Goal: Task Accomplishment & Management: Manage account settings

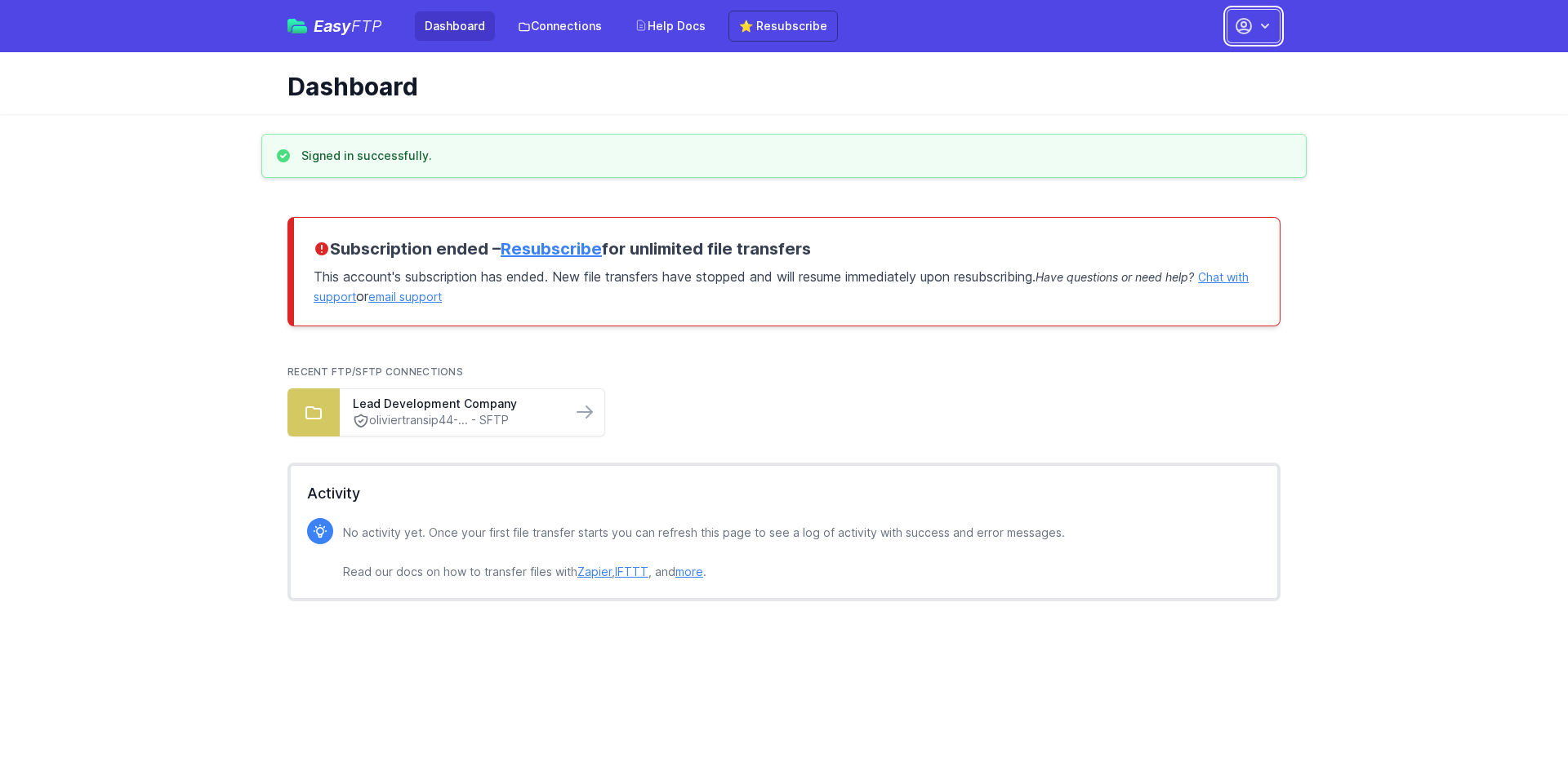
click at [1266, 30] on icon "button" at bounding box center [1264, 25] width 16 height 16
click at [1213, 63] on link "Account Settings" at bounding box center [1203, 67] width 157 height 30
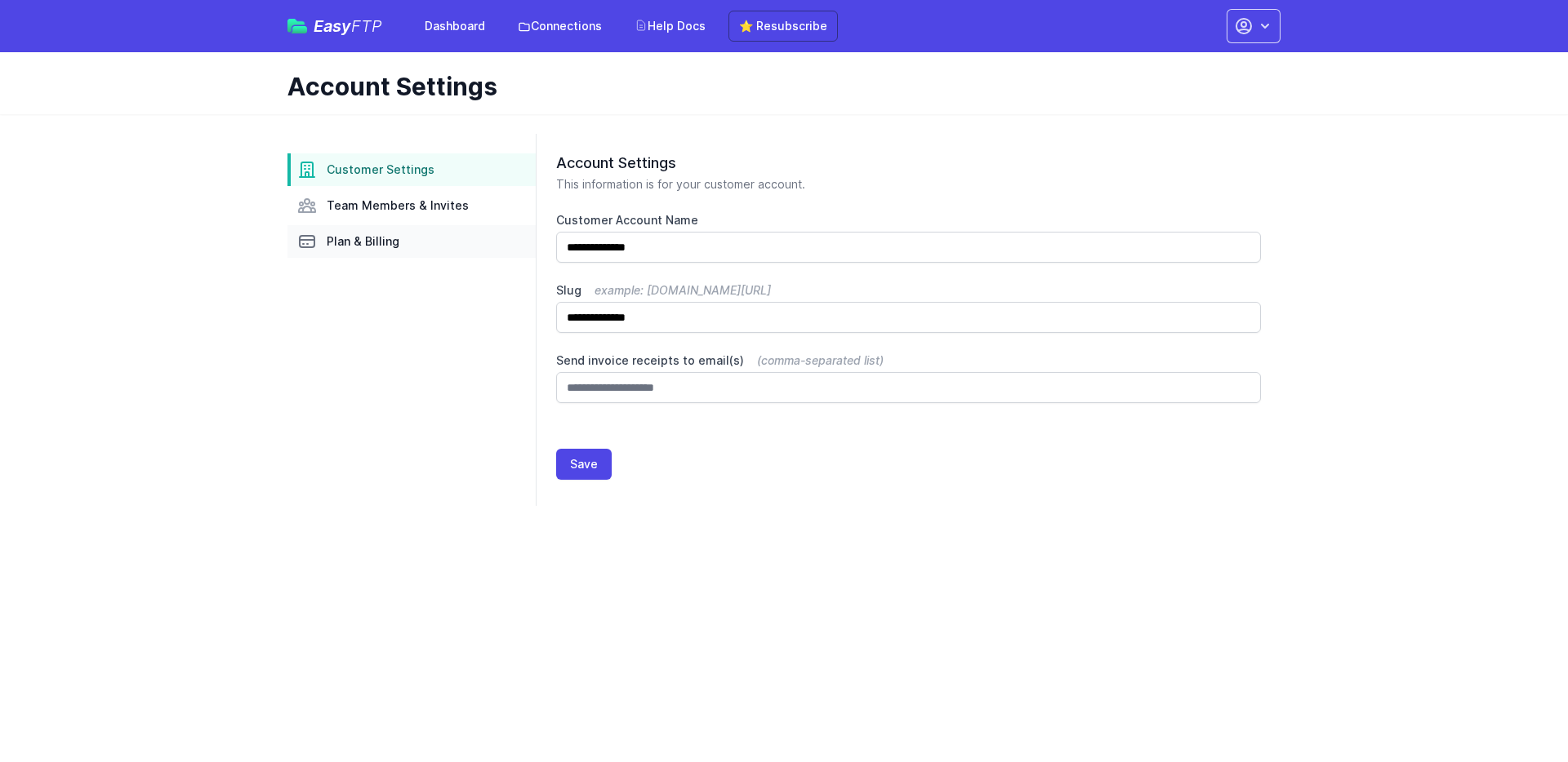
click at [437, 252] on link "Plan & Billing" at bounding box center [412, 241] width 248 height 33
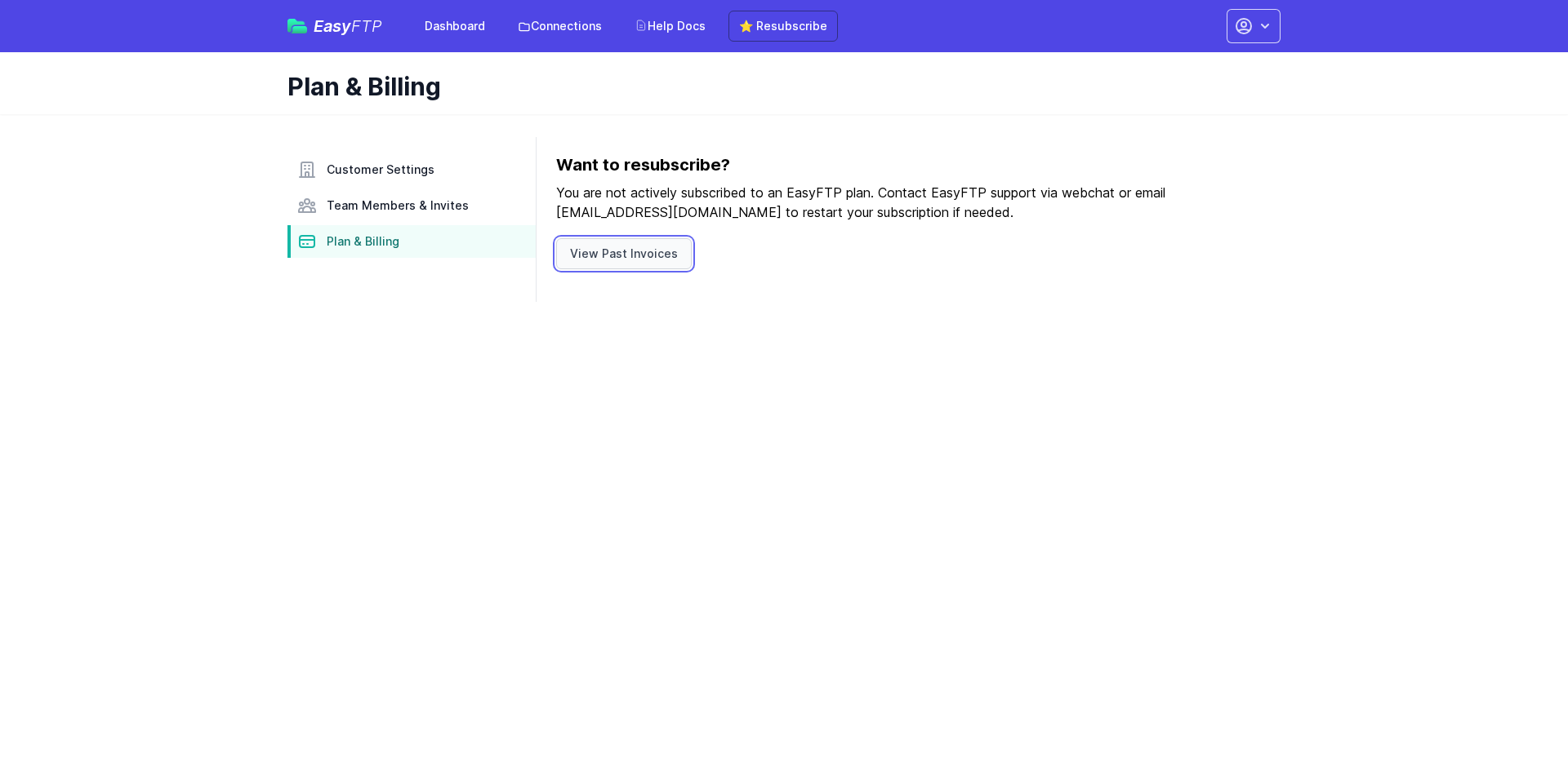
click at [609, 251] on link "View Past Invoices" at bounding box center [623, 254] width 136 height 31
